Goal: Find specific page/section: Find specific page/section

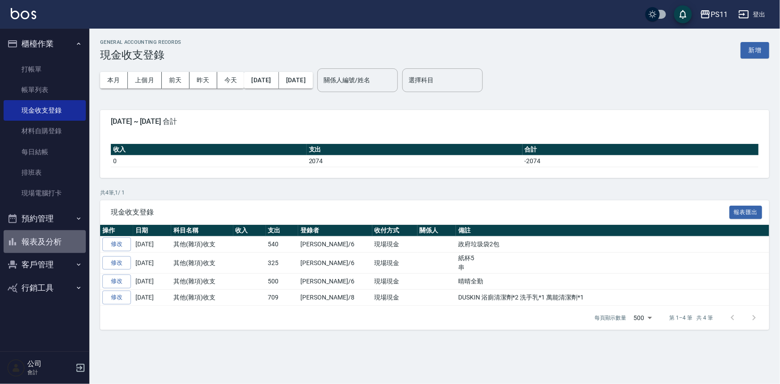
click at [73, 234] on button "報表及分析" at bounding box center [45, 241] width 82 height 23
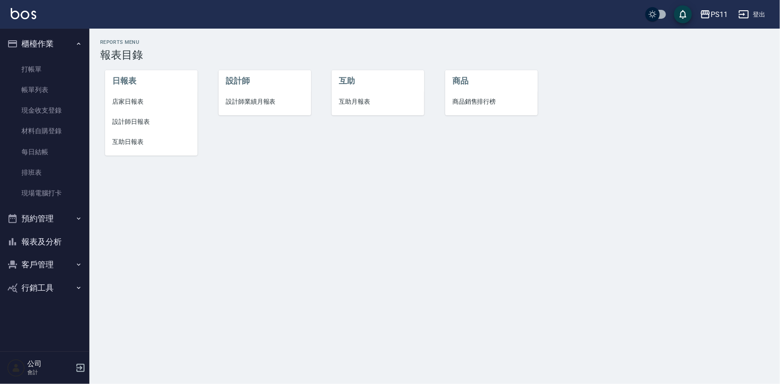
click at [144, 119] on span "設計師日報表" at bounding box center [151, 121] width 78 height 9
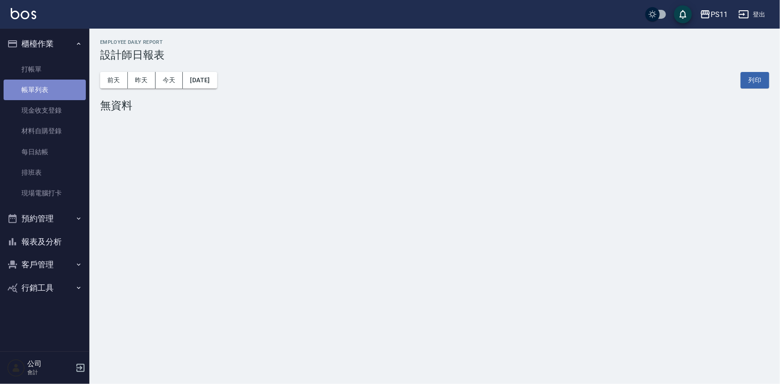
click at [35, 92] on link "帳單列表" at bounding box center [45, 90] width 82 height 21
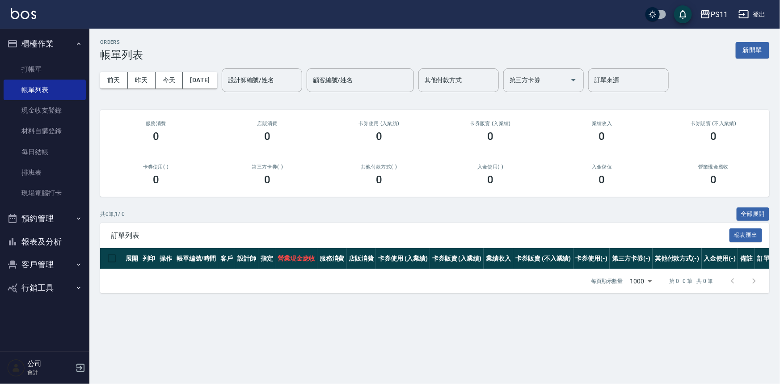
click at [58, 271] on button "客戶管理" at bounding box center [45, 264] width 82 height 23
click at [49, 294] on link "客戶列表" at bounding box center [45, 290] width 82 height 21
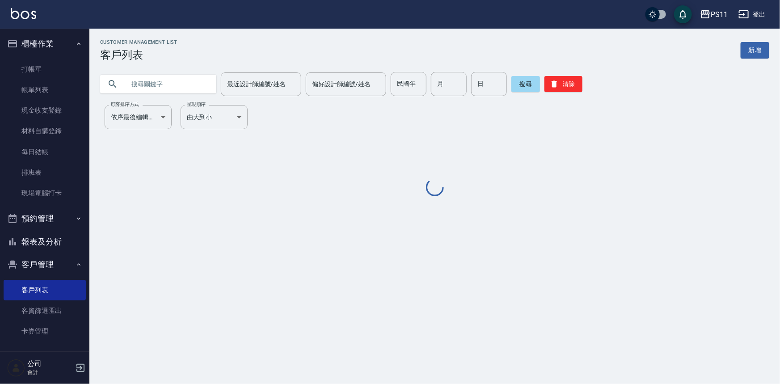
click at [183, 78] on input "text" at bounding box center [167, 84] width 84 height 24
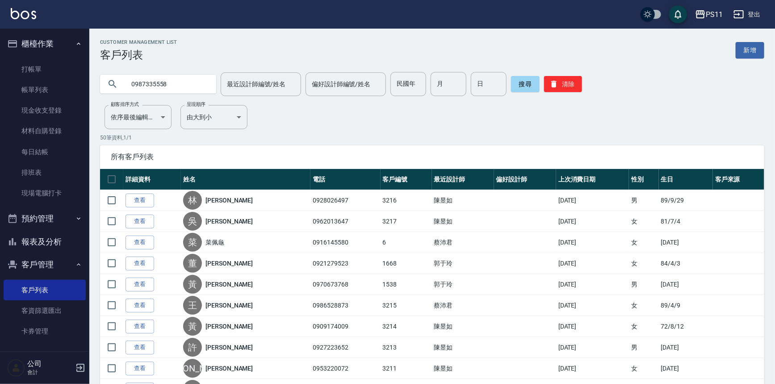
type input "0987335558"
